Goal: Obtain resource: Download file/media

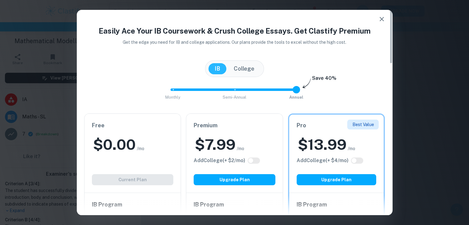
click at [139, 152] on div "$ 0.00 /mo" at bounding box center [133, 145] width 82 height 20
click at [142, 137] on div "$ 0.00 /mo" at bounding box center [133, 145] width 82 height 20
drag, startPoint x: 140, startPoint y: 179, endPoint x: 144, endPoint y: 176, distance: 5.4
click at [139, 179] on div "Free $ 0.00 /mo Add College (+ $ 2 /mo) Current Plan" at bounding box center [132, 153] width 96 height 79
click at [382, 18] on icon "button" at bounding box center [381, 18] width 7 height 7
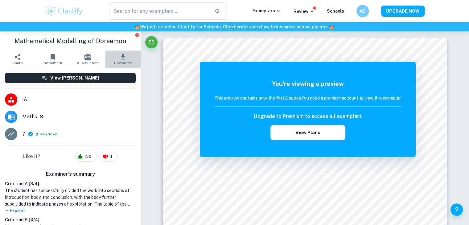
click at [111, 54] on button "Download" at bounding box center [122, 59] width 35 height 17
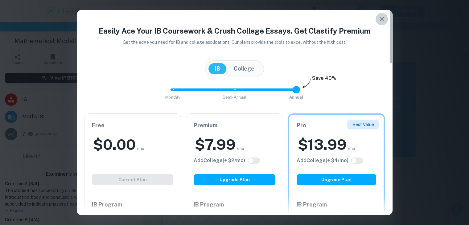
click at [383, 18] on icon "button" at bounding box center [381, 18] width 7 height 7
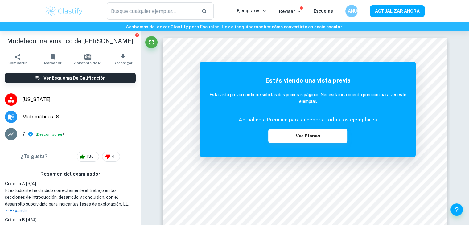
click at [134, 102] on li "[US_STATE]" at bounding box center [70, 99] width 141 height 17
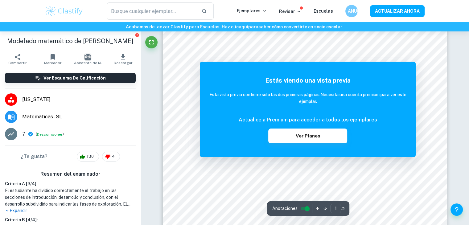
scroll to position [165, 0]
